Goal: Task Accomplishment & Management: Use online tool/utility

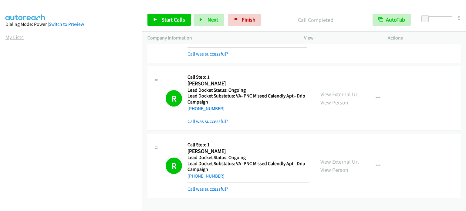
click at [6, 36] on link "My Lists" at bounding box center [14, 37] width 18 height 7
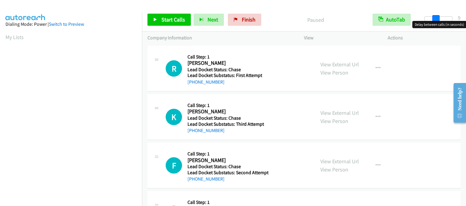
drag, startPoint x: 424, startPoint y: 18, endPoint x: 434, endPoint y: 17, distance: 10.1
click at [434, 17] on span at bounding box center [435, 18] width 7 height 7
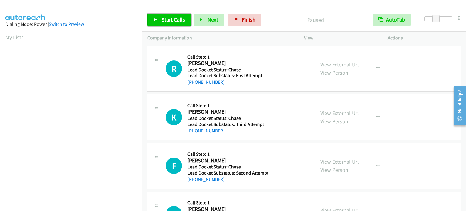
click at [167, 15] on link "Start Calls" at bounding box center [168, 20] width 43 height 12
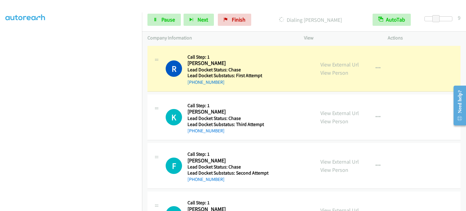
scroll to position [121, 0]
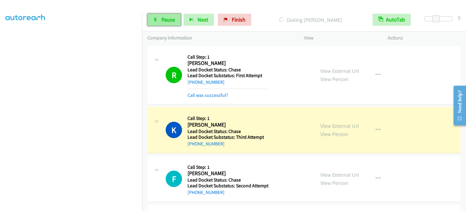
click at [167, 23] on span "Pause" at bounding box center [168, 19] width 14 height 7
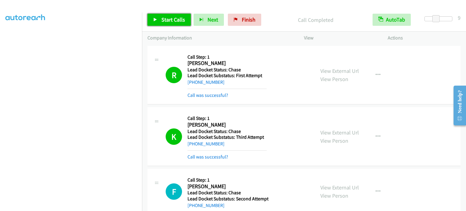
click at [177, 23] on link "Start Calls" at bounding box center [168, 20] width 43 height 12
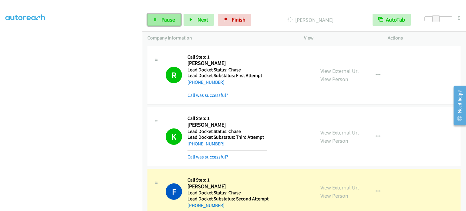
click at [160, 23] on link "Pause" at bounding box center [163, 20] width 33 height 12
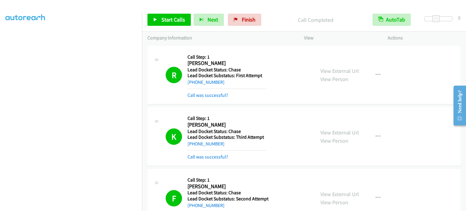
scroll to position [130, 0]
click at [163, 20] on span "Start Calls" at bounding box center [173, 19] width 24 height 7
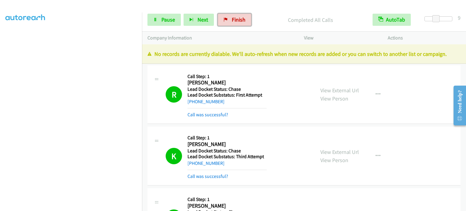
drag, startPoint x: 241, startPoint y: 17, endPoint x: 263, endPoint y: 20, distance: 22.1
click at [241, 17] on span "Finish" at bounding box center [239, 19] width 14 height 7
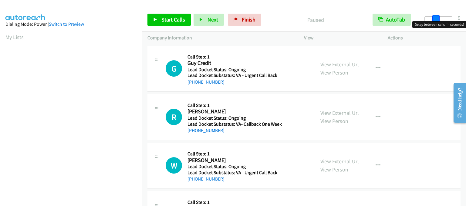
drag, startPoint x: 424, startPoint y: 17, endPoint x: 434, endPoint y: 18, distance: 10.0
click at [434, 18] on span at bounding box center [435, 18] width 7 height 7
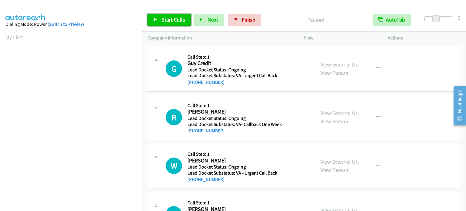
click at [160, 15] on link "Start Calls" at bounding box center [168, 20] width 43 height 12
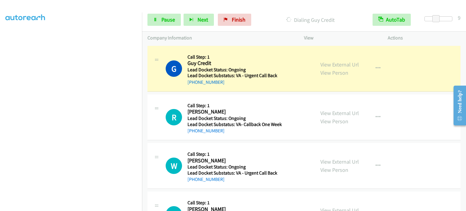
scroll to position [130, 0]
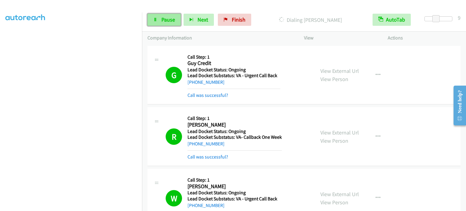
click at [161, 20] on span "Pause" at bounding box center [168, 19] width 14 height 7
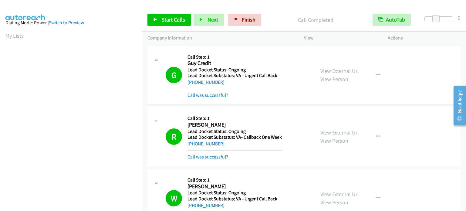
scroll to position [0, 0]
click at [16, 39] on link "My Lists" at bounding box center [14, 37] width 18 height 7
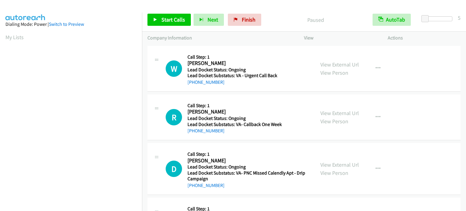
click at [433, 22] on div at bounding box center [438, 20] width 39 height 9
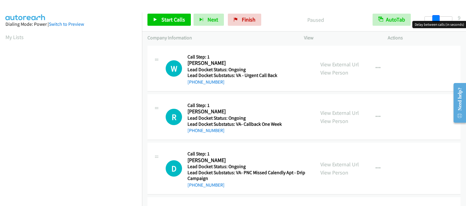
drag, startPoint x: 426, startPoint y: 18, endPoint x: 437, endPoint y: 19, distance: 10.6
click at [437, 19] on span at bounding box center [435, 18] width 7 height 7
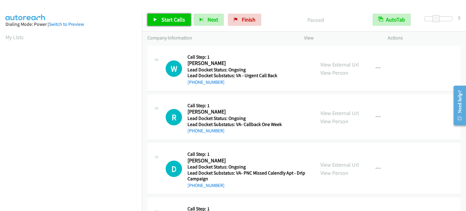
click at [159, 21] on link "Start Calls" at bounding box center [168, 20] width 43 height 12
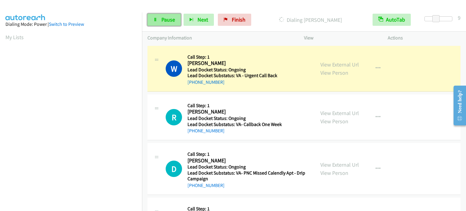
click at [157, 17] on link "Pause" at bounding box center [163, 20] width 33 height 12
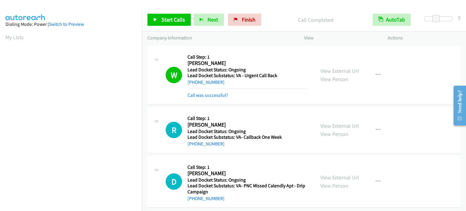
scroll to position [130, 0]
click at [159, 21] on link "Start Calls" at bounding box center [168, 20] width 43 height 12
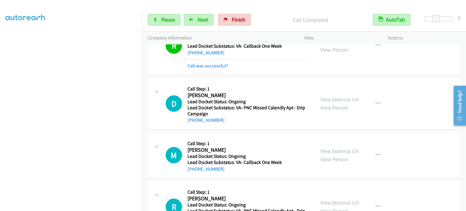
scroll to position [97, 0]
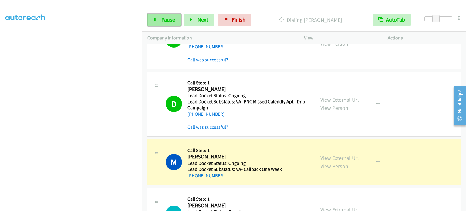
click at [163, 18] on span "Pause" at bounding box center [168, 19] width 14 height 7
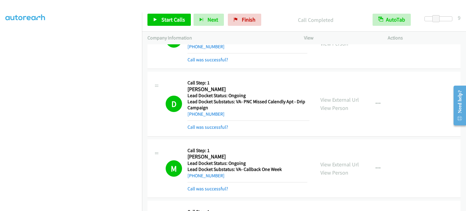
scroll to position [8, 0]
click at [15, 30] on link "My Lists" at bounding box center [14, 28] width 18 height 7
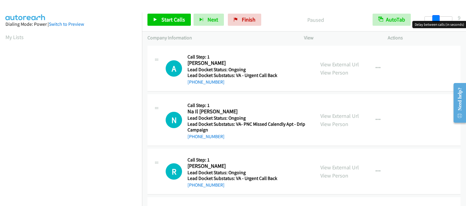
drag, startPoint x: 427, startPoint y: 18, endPoint x: 437, endPoint y: 20, distance: 10.4
click at [437, 20] on span at bounding box center [435, 18] width 7 height 7
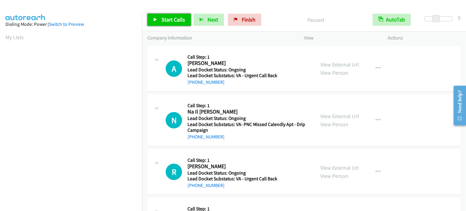
drag, startPoint x: 173, startPoint y: 18, endPoint x: 160, endPoint y: 18, distance: 12.7
click at [173, 18] on span "Start Calls" at bounding box center [173, 19] width 24 height 7
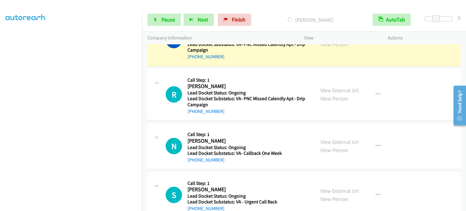
scroll to position [235, 0]
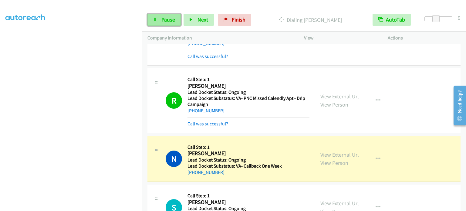
click at [164, 20] on span "Pause" at bounding box center [168, 19] width 14 height 7
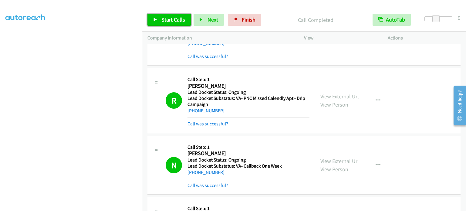
click at [168, 22] on span "Start Calls" at bounding box center [173, 19] width 24 height 7
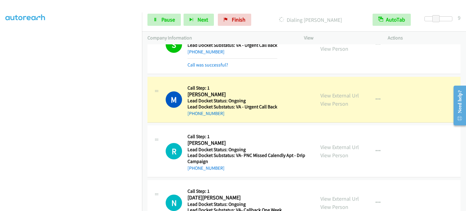
scroll to position [424, 0]
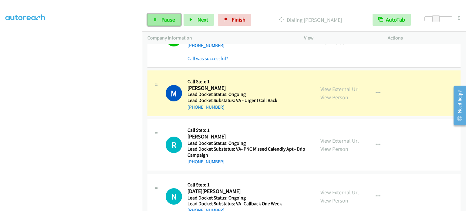
click at [167, 19] on span "Pause" at bounding box center [168, 19] width 14 height 7
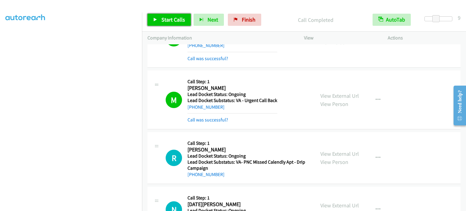
drag, startPoint x: 171, startPoint y: 17, endPoint x: 146, endPoint y: 5, distance: 28.5
click at [171, 17] on span "Start Calls" at bounding box center [173, 19] width 24 height 7
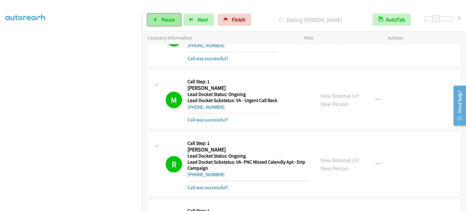
click at [170, 22] on span "Pause" at bounding box center [168, 19] width 14 height 7
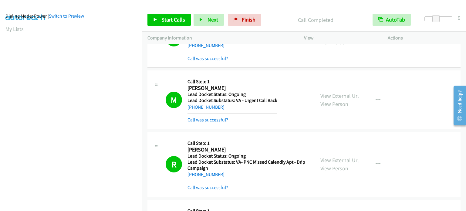
scroll to position [0, 0]
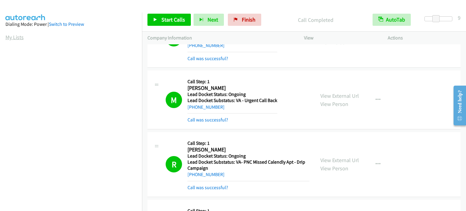
click at [14, 37] on link "My Lists" at bounding box center [14, 37] width 18 height 7
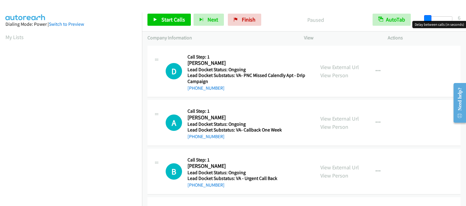
drag, startPoint x: 425, startPoint y: 19, endPoint x: 430, endPoint y: 20, distance: 5.8
click at [428, 20] on span at bounding box center [427, 18] width 7 height 7
drag, startPoint x: 434, startPoint y: 20, endPoint x: 437, endPoint y: 20, distance: 3.6
click at [437, 20] on div at bounding box center [436, 18] width 28 height 5
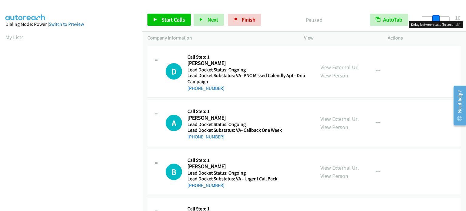
click at [436, 20] on span at bounding box center [435, 18] width 7 height 7
click at [435, 20] on span at bounding box center [435, 18] width 7 height 7
click at [433, 20] on span at bounding box center [435, 18] width 7 height 7
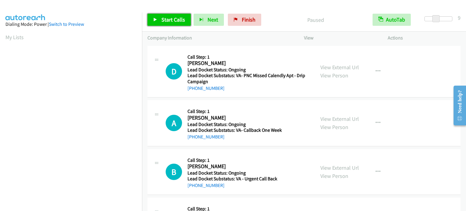
click at [170, 16] on span "Start Calls" at bounding box center [173, 19] width 24 height 7
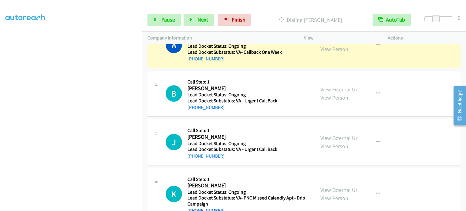
scroll to position [108, 0]
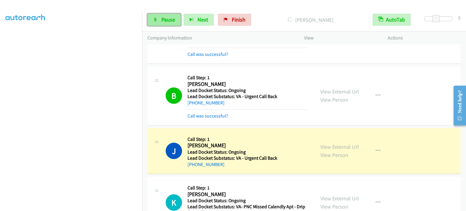
click at [160, 18] on link "Pause" at bounding box center [163, 20] width 33 height 12
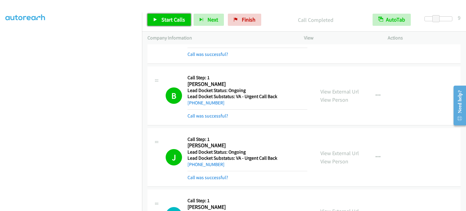
click at [175, 24] on link "Start Calls" at bounding box center [168, 20] width 43 height 12
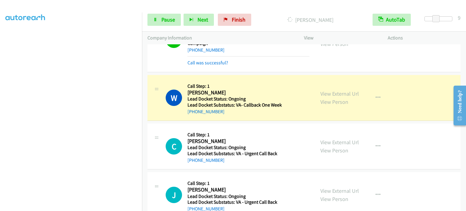
scroll to position [305, 0]
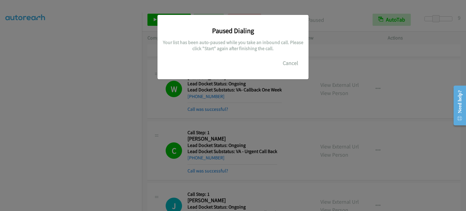
click at [89, 117] on div "Paused Dialing Your list has been auto-paused while you take an inbound call. P…" at bounding box center [233, 107] width 466 height 205
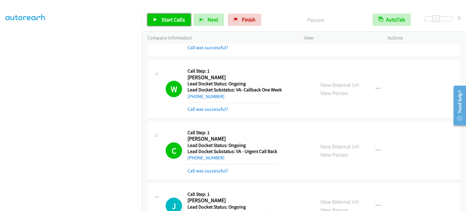
click at [160, 22] on link "Start Calls" at bounding box center [168, 20] width 43 height 12
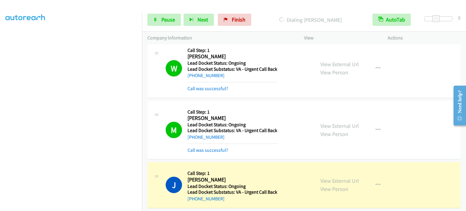
scroll to position [502, 0]
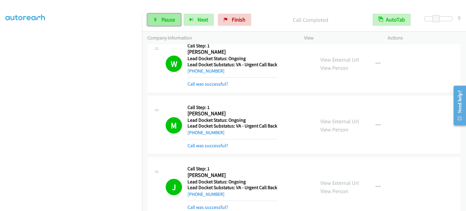
click at [167, 17] on span "Pause" at bounding box center [168, 19] width 14 height 7
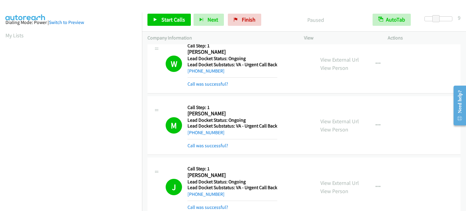
scroll to position [0, 0]
click at [16, 40] on link "My Lists" at bounding box center [14, 37] width 18 height 7
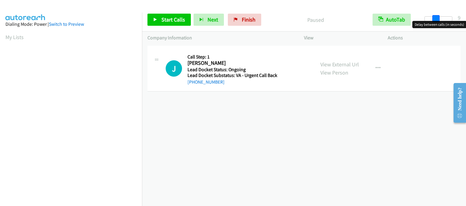
drag, startPoint x: 428, startPoint y: 16, endPoint x: 438, endPoint y: 17, distance: 10.3
click at [438, 17] on span at bounding box center [435, 18] width 7 height 7
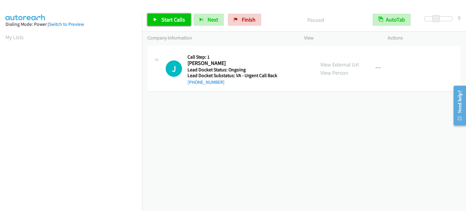
click at [160, 15] on link "Start Calls" at bounding box center [168, 20] width 43 height 12
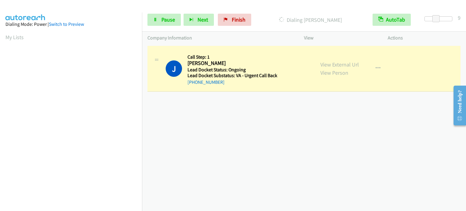
scroll to position [130, 0]
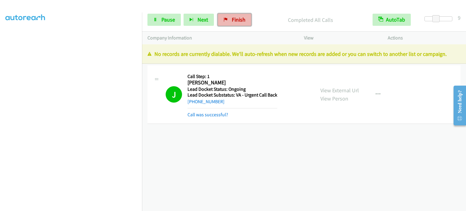
click at [237, 24] on link "Finish" at bounding box center [234, 20] width 33 height 12
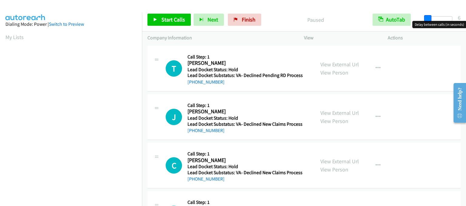
drag, startPoint x: 423, startPoint y: 18, endPoint x: 428, endPoint y: 18, distance: 4.9
click at [427, 18] on span at bounding box center [427, 18] width 7 height 7
drag, startPoint x: 431, startPoint y: 18, endPoint x: 438, endPoint y: 18, distance: 6.7
click at [438, 18] on span at bounding box center [435, 18] width 7 height 7
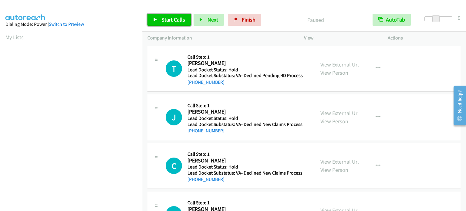
click at [167, 22] on span "Start Calls" at bounding box center [173, 19] width 24 height 7
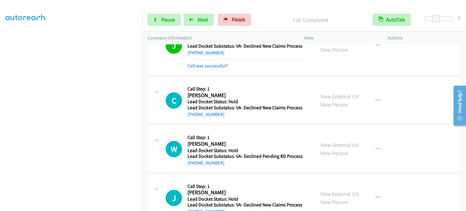
scroll to position [97, 0]
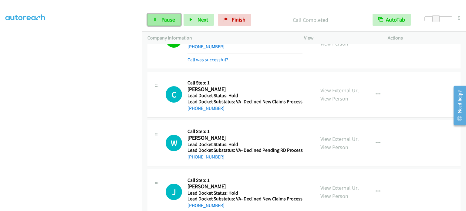
click at [159, 17] on link "Pause" at bounding box center [163, 20] width 33 height 12
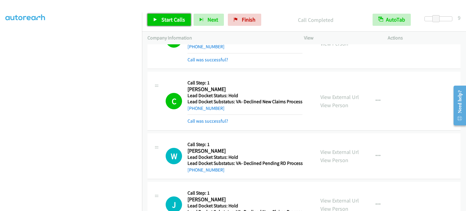
click at [158, 17] on link "Start Calls" at bounding box center [168, 20] width 43 height 12
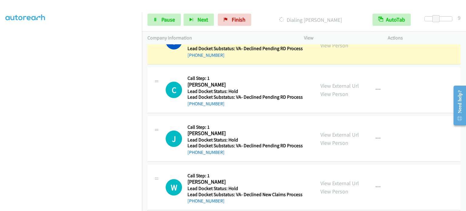
scroll to position [465, 0]
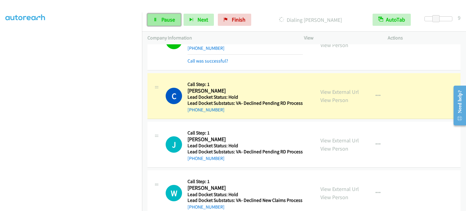
click at [174, 18] on span "Pause" at bounding box center [168, 19] width 14 height 7
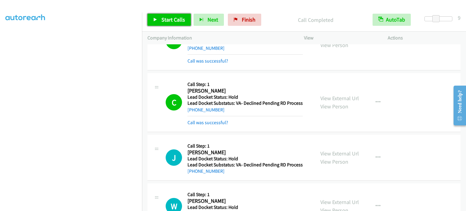
click at [166, 22] on span "Start Calls" at bounding box center [173, 19] width 24 height 7
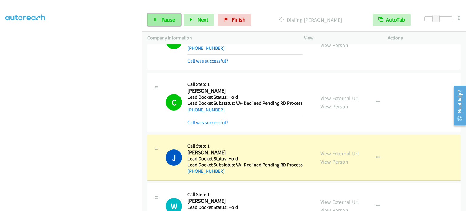
click at [162, 16] on span "Pause" at bounding box center [168, 19] width 14 height 7
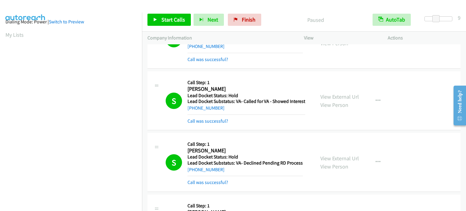
scroll to position [0, 0]
click at [21, 37] on link "My Lists" at bounding box center [14, 37] width 18 height 7
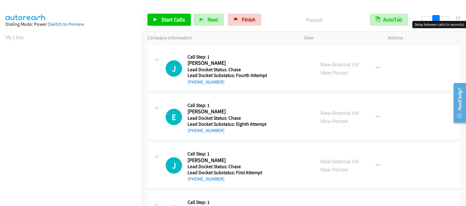
drag, startPoint x: 426, startPoint y: 18, endPoint x: 440, endPoint y: 18, distance: 14.3
click at [440, 18] on div at bounding box center [436, 18] width 28 height 5
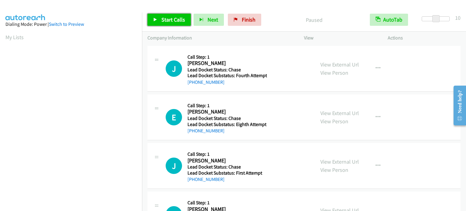
click at [170, 19] on span "Start Calls" at bounding box center [173, 19] width 24 height 7
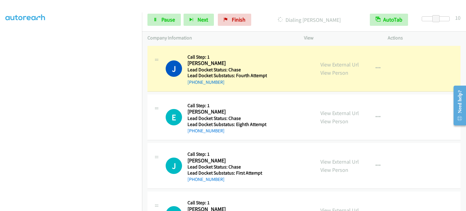
scroll to position [130, 0]
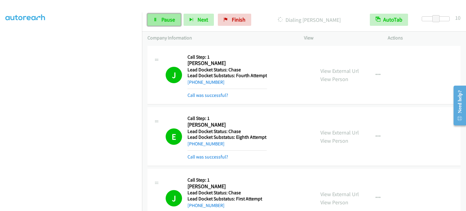
click at [166, 19] on span "Pause" at bounding box center [168, 19] width 14 height 7
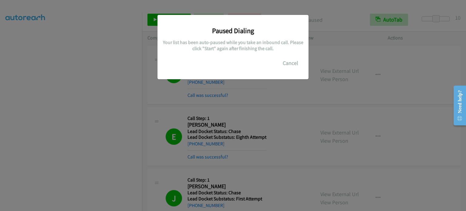
click at [62, 115] on div "Paused Dialing Your list has been auto-paused while you take an inbound call. P…" at bounding box center [233, 107] width 466 height 205
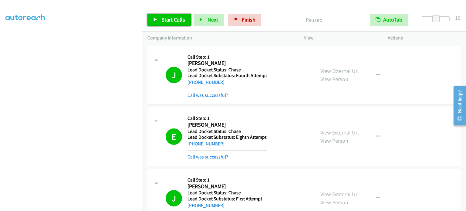
click at [172, 21] on span "Start Calls" at bounding box center [173, 19] width 24 height 7
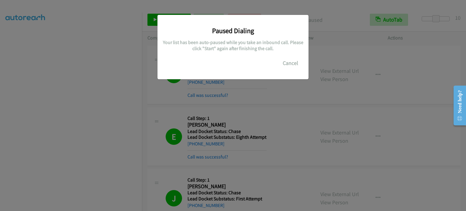
click at [85, 151] on div "Paused Dialing Your list has been auto-paused while you take an inbound call. P…" at bounding box center [233, 107] width 466 height 205
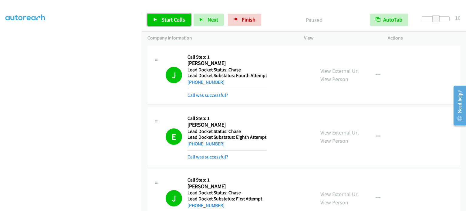
click at [171, 18] on span "Start Calls" at bounding box center [173, 19] width 24 height 7
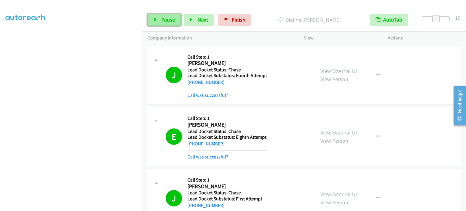
click at [159, 20] on link "Pause" at bounding box center [163, 20] width 33 height 12
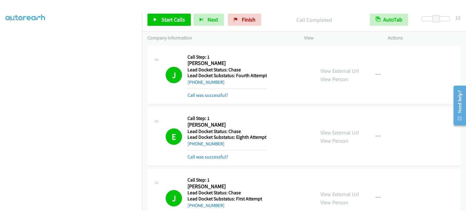
scroll to position [0, 0]
click at [7, 37] on link "My Lists" at bounding box center [14, 37] width 18 height 7
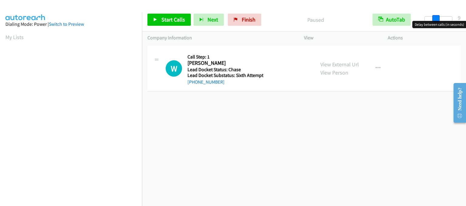
drag, startPoint x: 426, startPoint y: 18, endPoint x: 436, endPoint y: 18, distance: 10.0
click at [436, 18] on span at bounding box center [435, 18] width 7 height 7
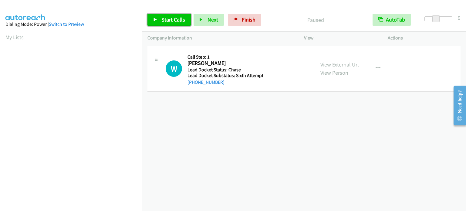
click at [157, 16] on link "Start Calls" at bounding box center [168, 20] width 43 height 12
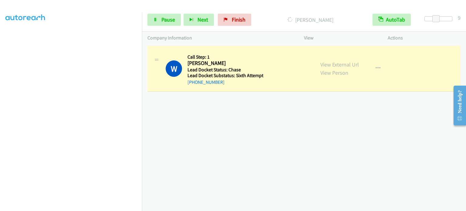
scroll to position [130, 0]
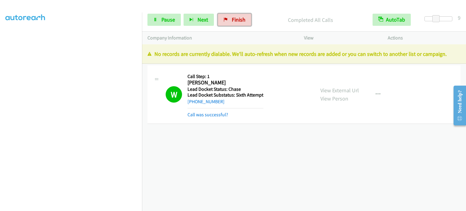
drag, startPoint x: 243, startPoint y: 19, endPoint x: 262, endPoint y: 22, distance: 19.2
click at [243, 19] on span "Finish" at bounding box center [239, 19] width 14 height 7
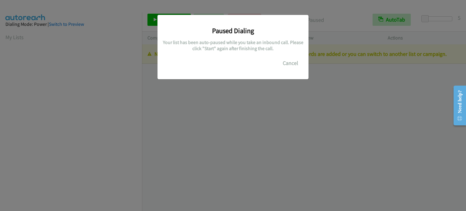
scroll to position [130, 0]
click at [86, 134] on div "Paused Dialing Your list has been auto-paused while you take an inbound call. P…" at bounding box center [233, 107] width 466 height 205
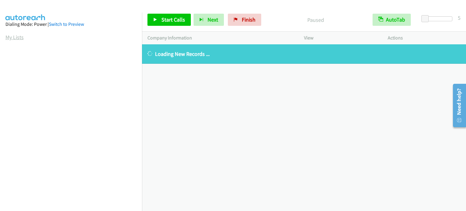
click at [19, 37] on link "My Lists" at bounding box center [14, 37] width 18 height 7
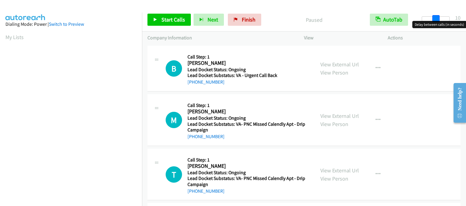
drag, startPoint x: 425, startPoint y: 19, endPoint x: 437, endPoint y: 19, distance: 12.4
click at [437, 19] on span at bounding box center [435, 18] width 7 height 7
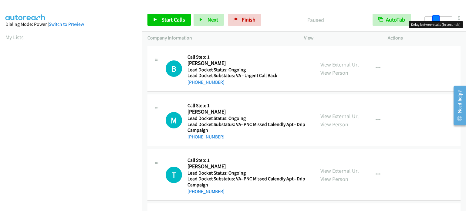
drag, startPoint x: 437, startPoint y: 19, endPoint x: 434, endPoint y: 19, distance: 3.6
click at [434, 19] on span at bounding box center [435, 18] width 7 height 7
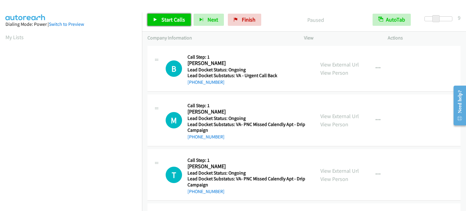
click at [182, 18] on span "Start Calls" at bounding box center [173, 19] width 24 height 7
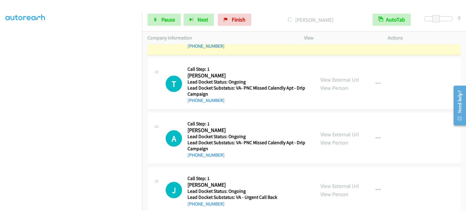
scroll to position [114, 0]
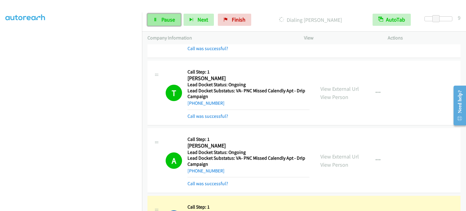
click at [160, 21] on link "Pause" at bounding box center [163, 20] width 33 height 12
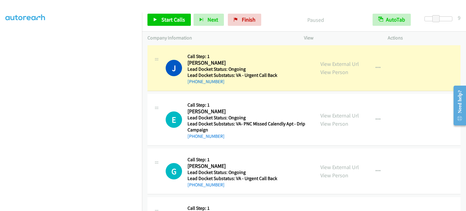
scroll to position [296, 0]
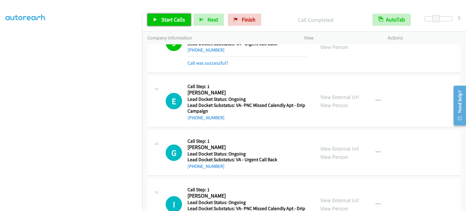
click at [177, 18] on span "Start Calls" at bounding box center [173, 19] width 24 height 7
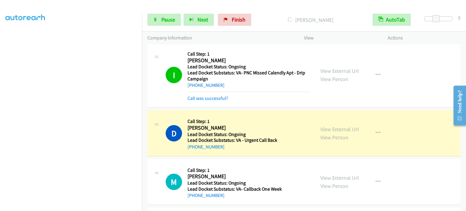
scroll to position [513, 0]
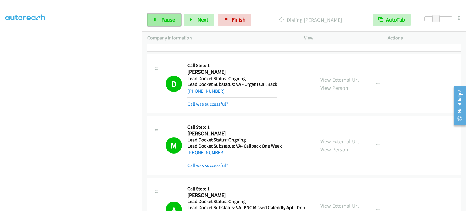
click at [168, 19] on span "Pause" at bounding box center [168, 19] width 14 height 7
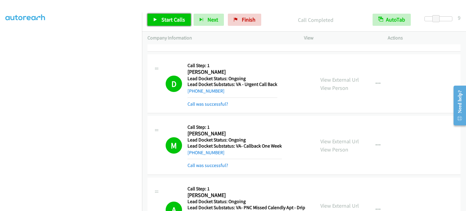
click at [160, 24] on link "Start Calls" at bounding box center [168, 20] width 43 height 12
